Goal: Information Seeking & Learning: Learn about a topic

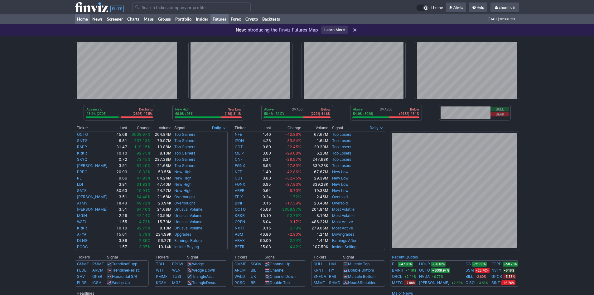
click at [221, 18] on link "Futures" at bounding box center [219, 18] width 18 height 9
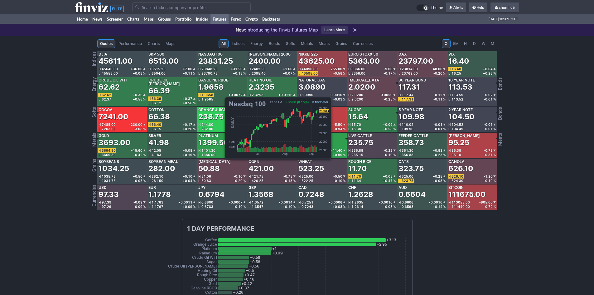
click at [222, 64] on div "23831.25" at bounding box center [215, 61] width 35 height 10
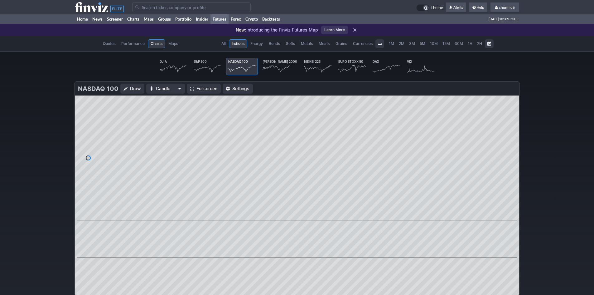
scroll to position [0, 39]
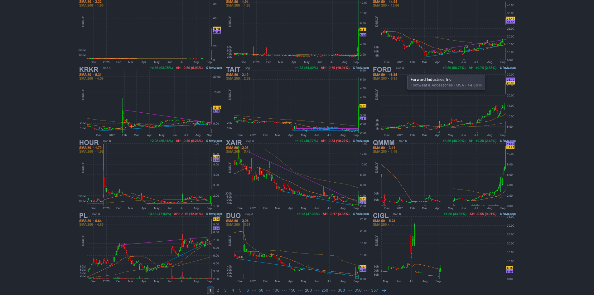
scroll to position [128, 0]
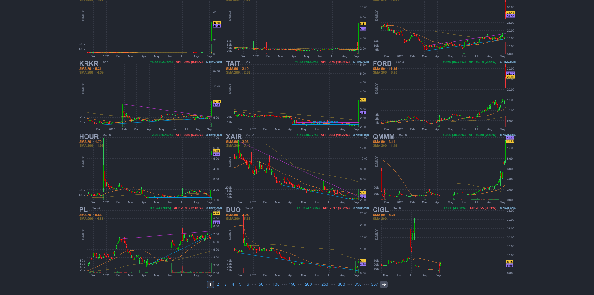
click at [382, 284] on icon at bounding box center [383, 283] width 5 height 5
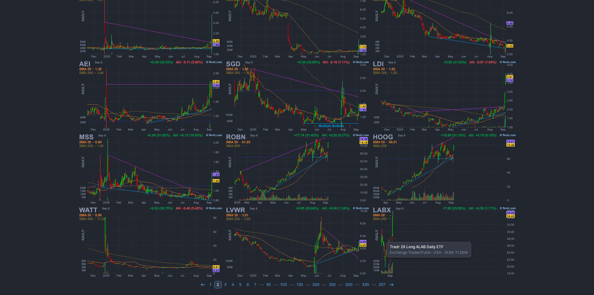
scroll to position [128, 0]
click at [211, 282] on link "1" at bounding box center [210, 283] width 7 height 7
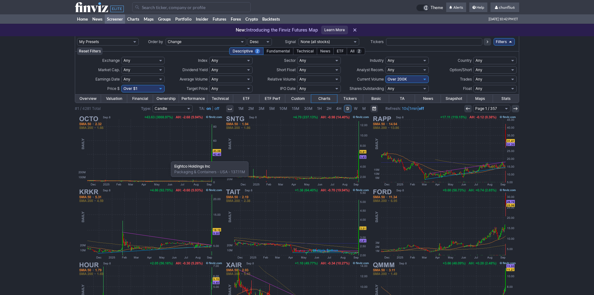
click at [168, 158] on img at bounding box center [150, 150] width 146 height 73
click at [161, 8] on input "Search" at bounding box center [191, 7] width 118 height 10
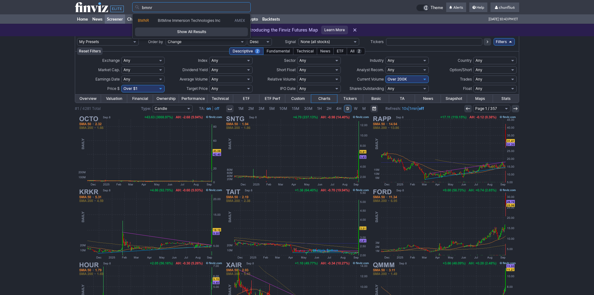
type input "bmnr"
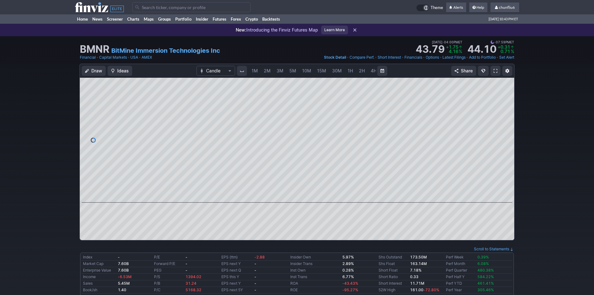
scroll to position [0, 34]
click at [256, 68] on span "5M" at bounding box center [259, 70] width 7 height 5
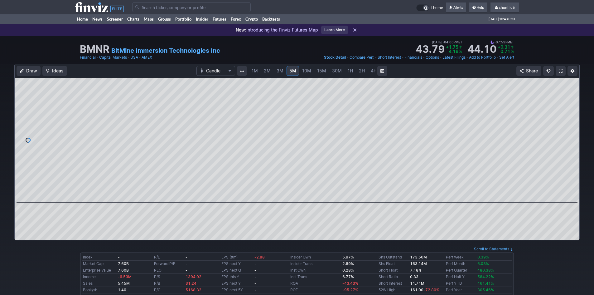
click at [252, 70] on span "1M" at bounding box center [255, 70] width 6 height 5
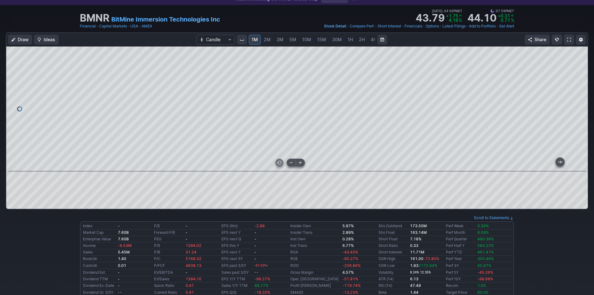
click at [351, 142] on div at bounding box center [296, 108] width 581 height 125
drag, startPoint x: 583, startPoint y: 89, endPoint x: 584, endPoint y: 112, distance: 23.1
click at [584, 112] on div at bounding box center [580, 107] width 13 height 109
click at [567, 50] on div at bounding box center [296, 108] width 581 height 125
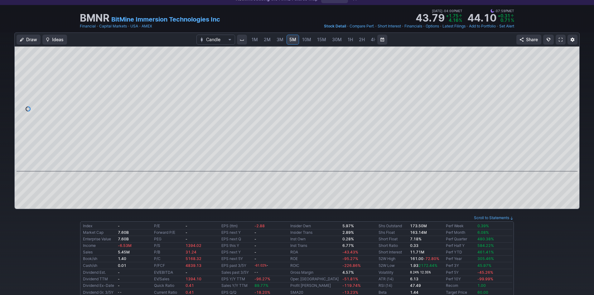
scroll to position [0, 34]
